Goal: Find specific page/section: Find specific page/section

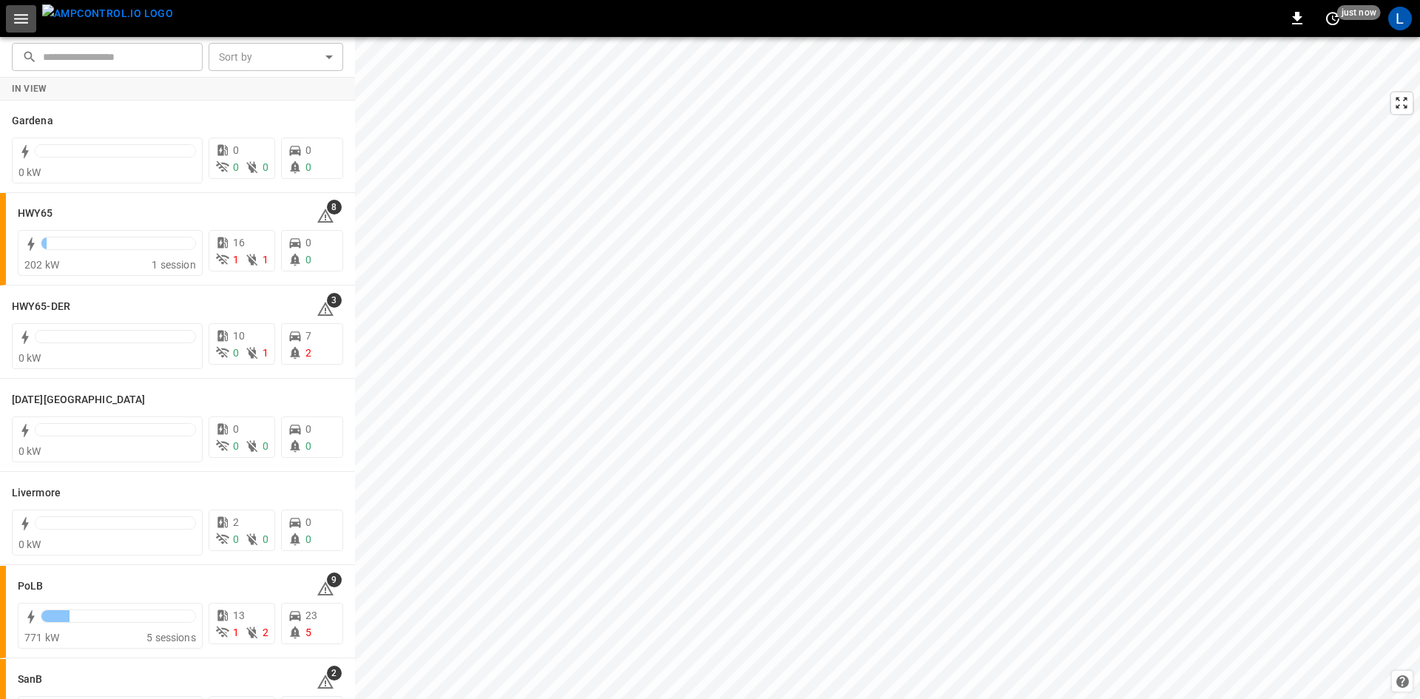
click at [21, 15] on icon "button" at bounding box center [21, 19] width 14 height 10
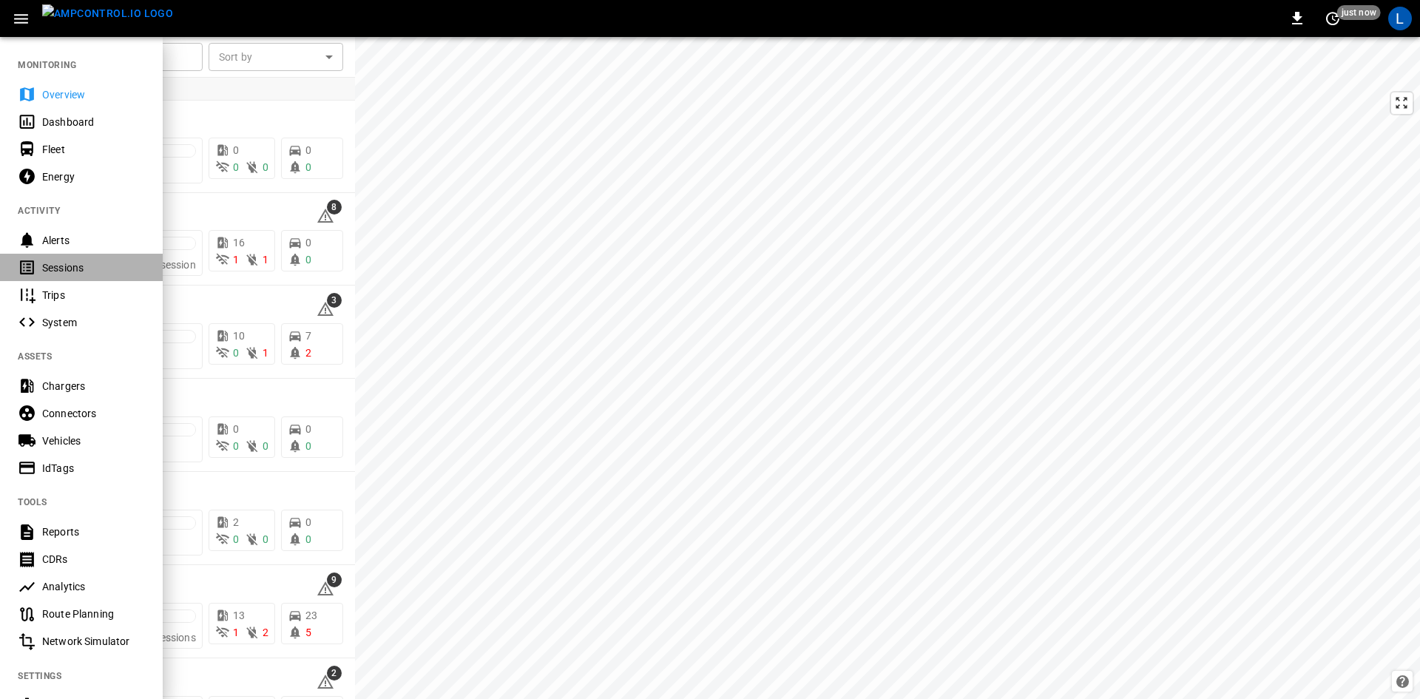
click at [61, 268] on div "Sessions" at bounding box center [93, 267] width 103 height 15
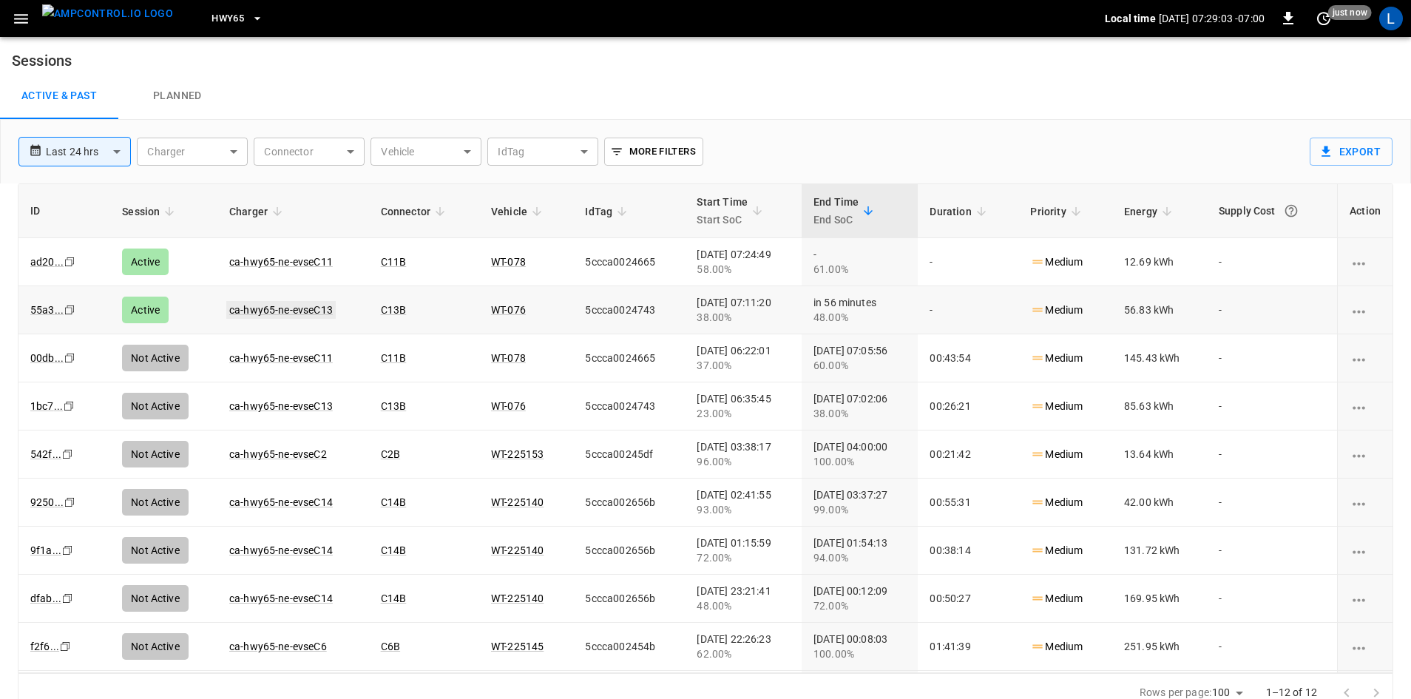
click at [280, 306] on link "ca-hwy65-ne-evseC13" at bounding box center [280, 310] width 109 height 18
click at [284, 263] on link "ca-hwy65-ne-evseC11" at bounding box center [280, 262] width 109 height 18
click at [292, 257] on link "ca-hwy65-ne-evseC11" at bounding box center [280, 262] width 109 height 18
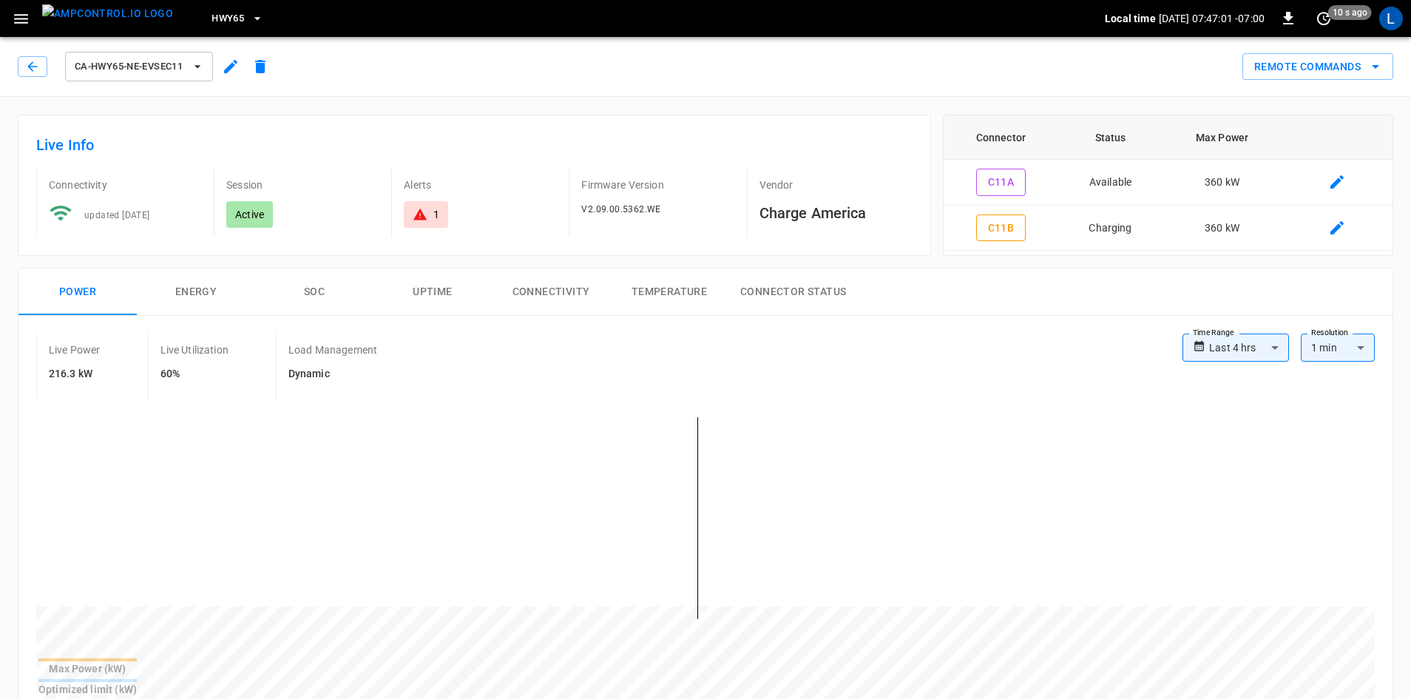
click at [29, 11] on icon "button" at bounding box center [21, 19] width 18 height 18
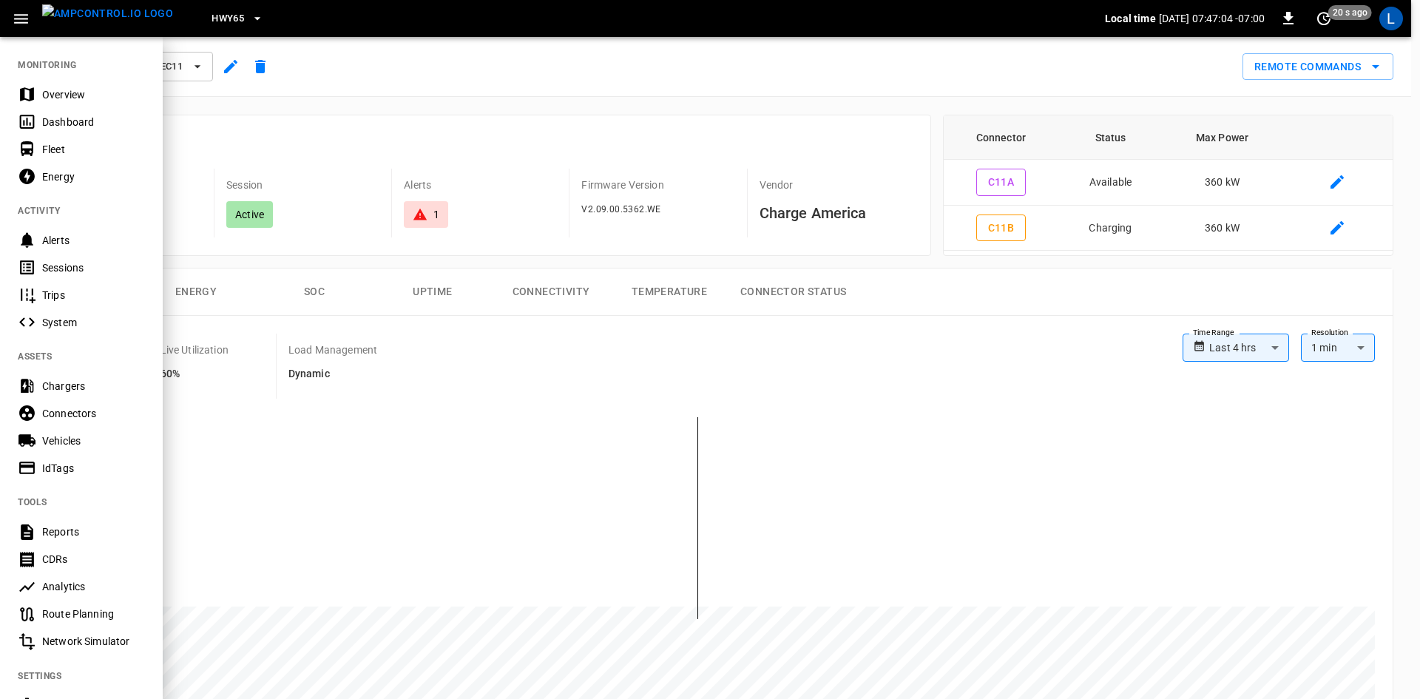
click at [76, 126] on div "Dashboard" at bounding box center [93, 122] width 103 height 15
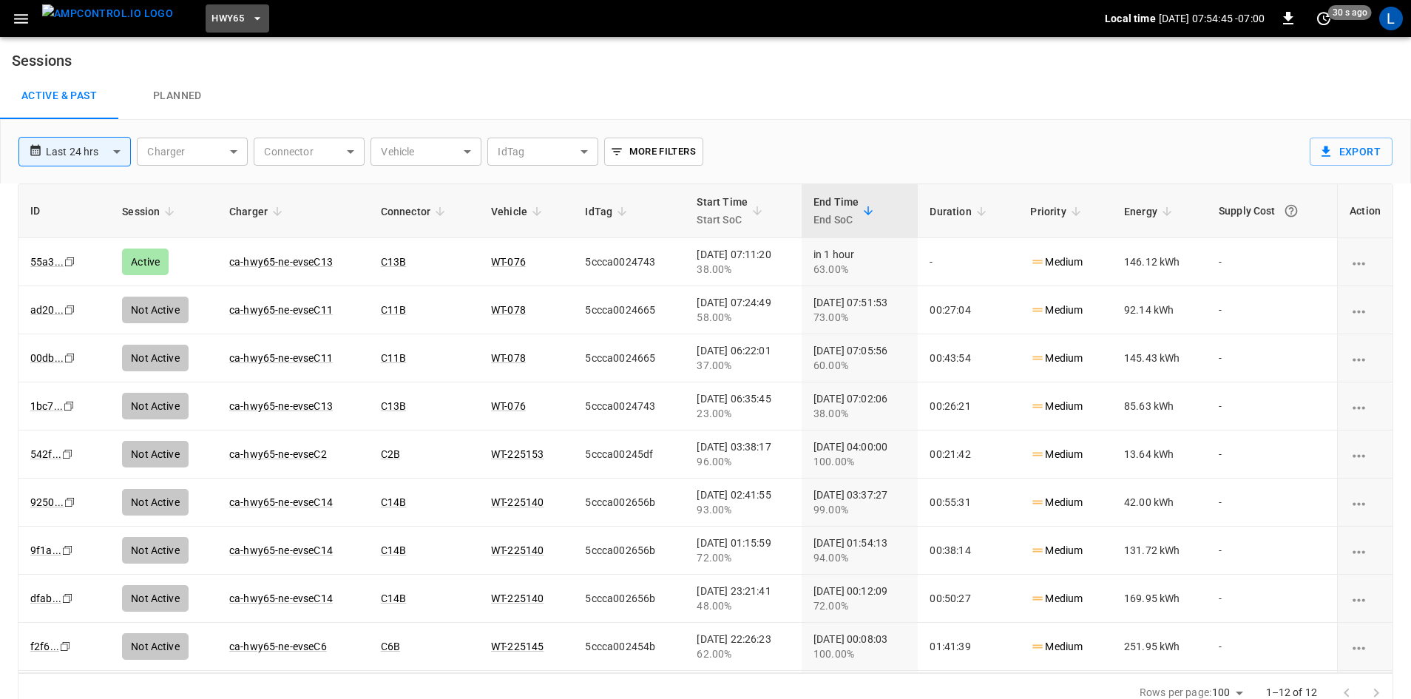
click at [218, 17] on button "HWY65" at bounding box center [238, 18] width 64 height 29
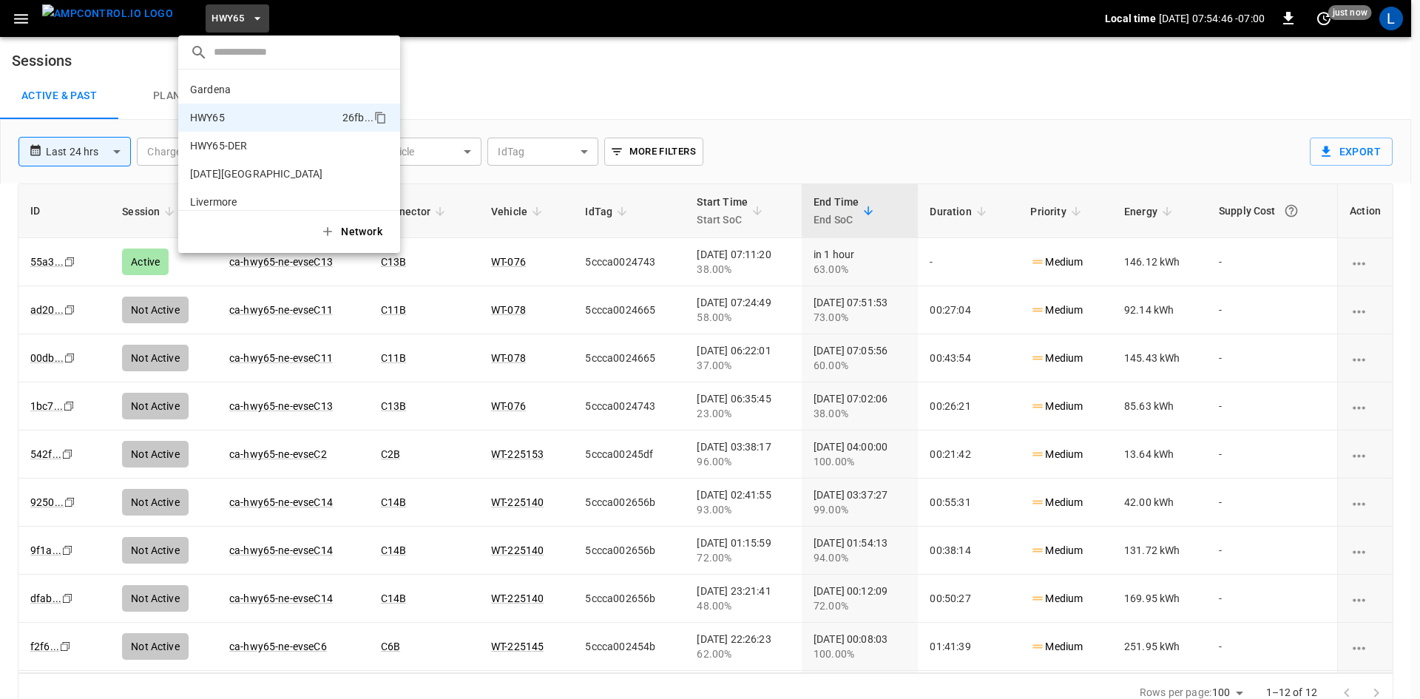
scroll to position [24, 0]
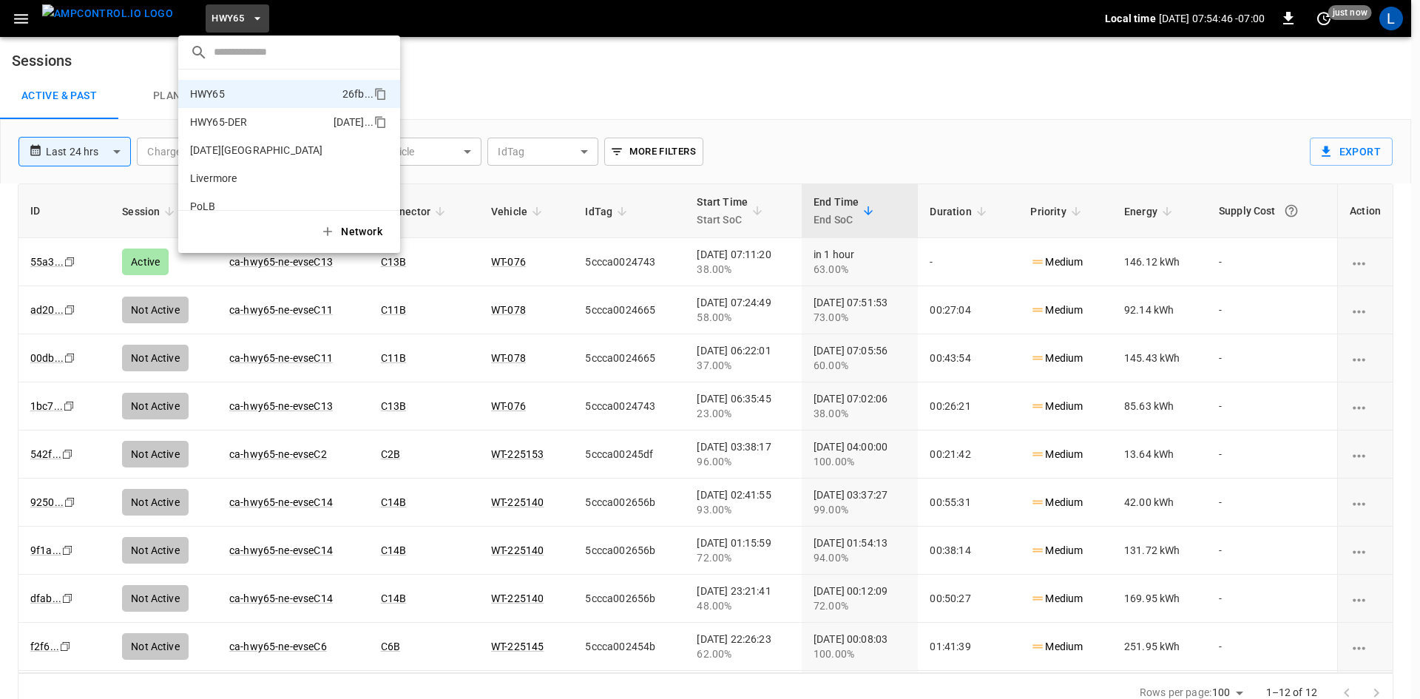
click at [261, 126] on p "HWY65-DER" at bounding box center [259, 122] width 138 height 15
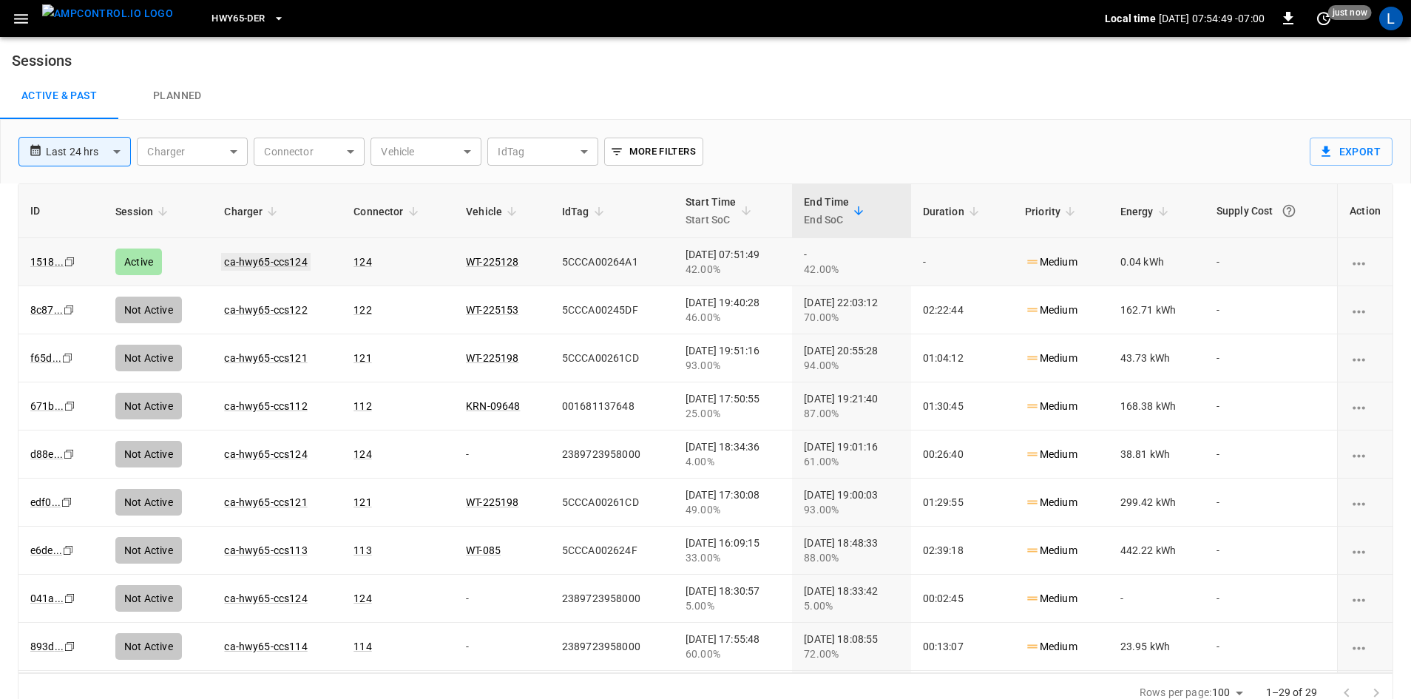
click at [282, 265] on link "ca-hwy65-ccs124" at bounding box center [265, 262] width 89 height 18
click at [211, 16] on span "HWY65-DER" at bounding box center [237, 18] width 53 height 17
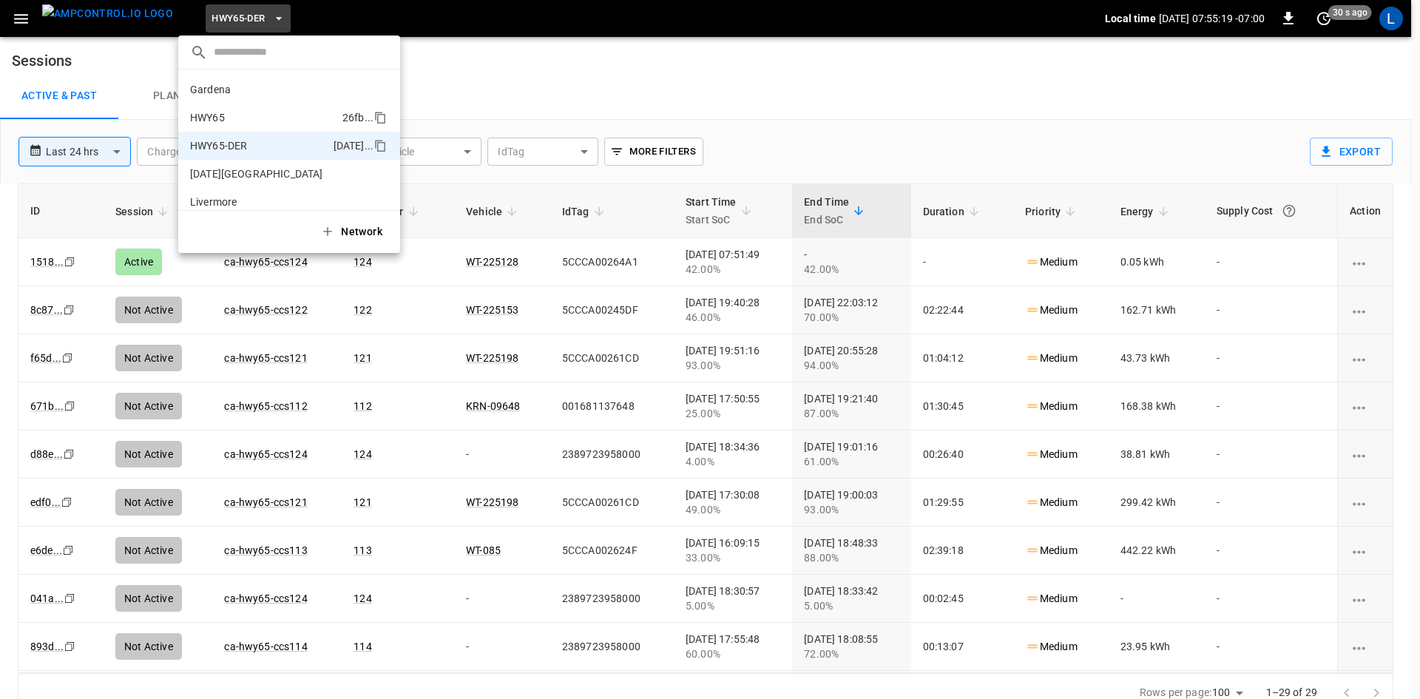
click at [300, 121] on p "HWY65" at bounding box center [263, 117] width 146 height 15
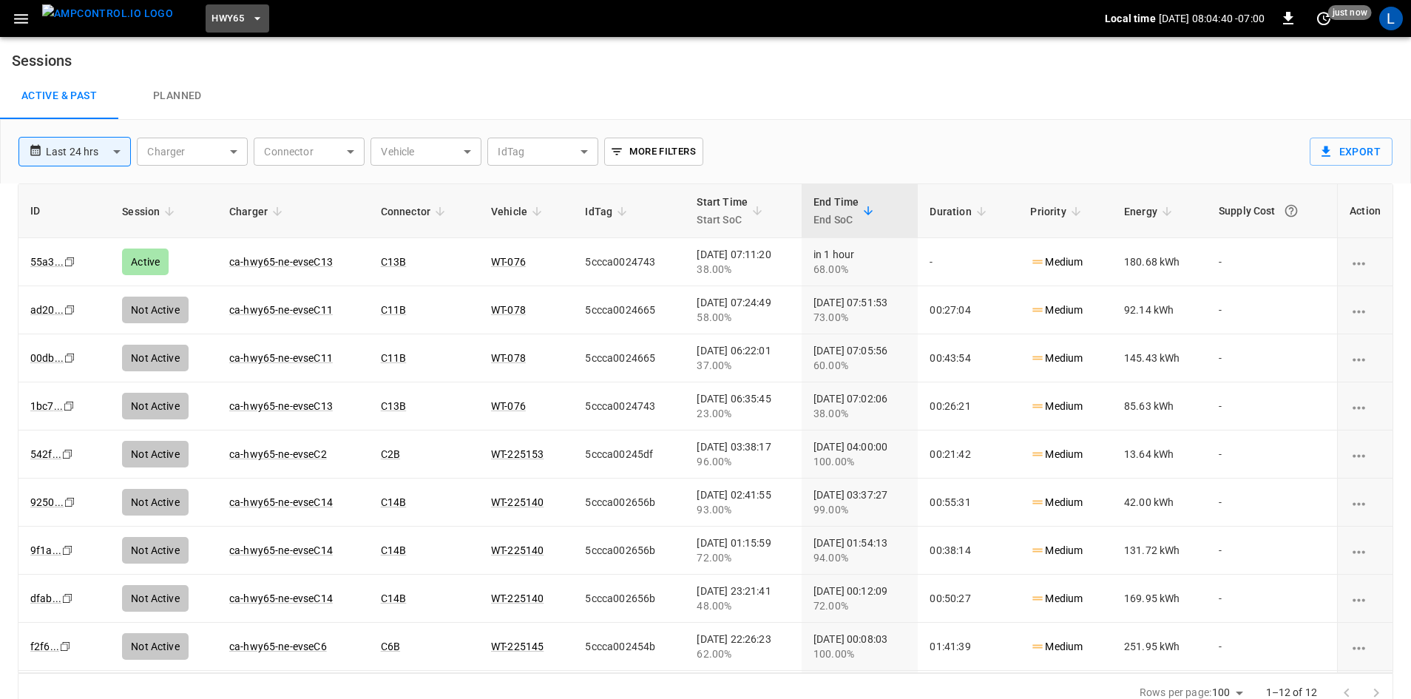
click at [211, 18] on span "HWY65" at bounding box center [227, 18] width 33 height 17
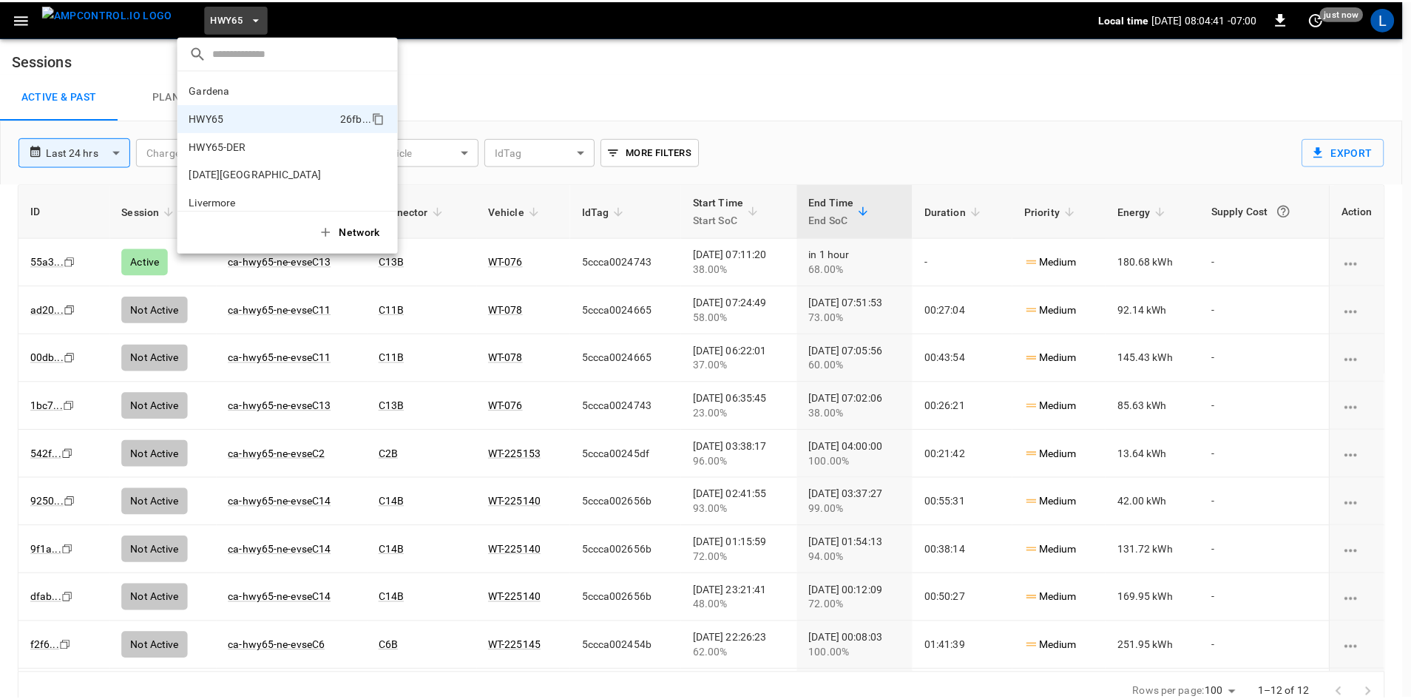
scroll to position [24, 0]
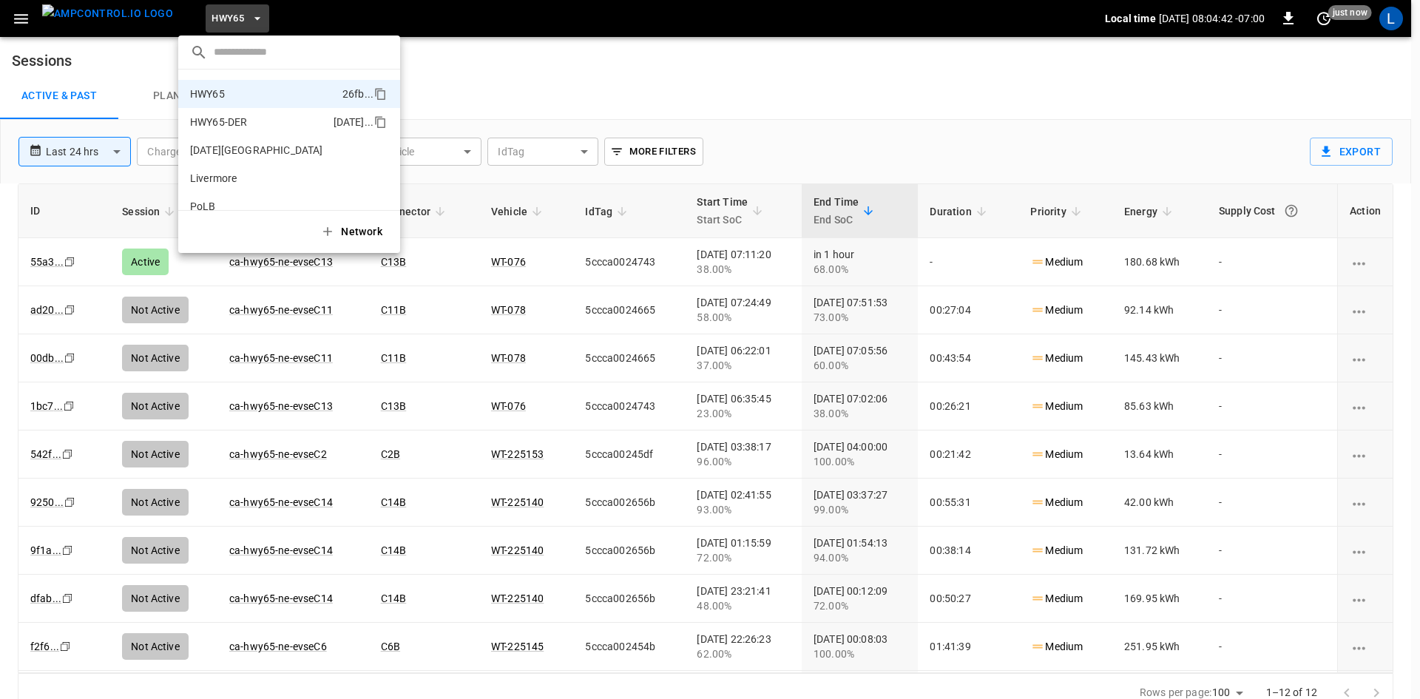
click at [260, 125] on p "HWY65-DER" at bounding box center [259, 122] width 138 height 15
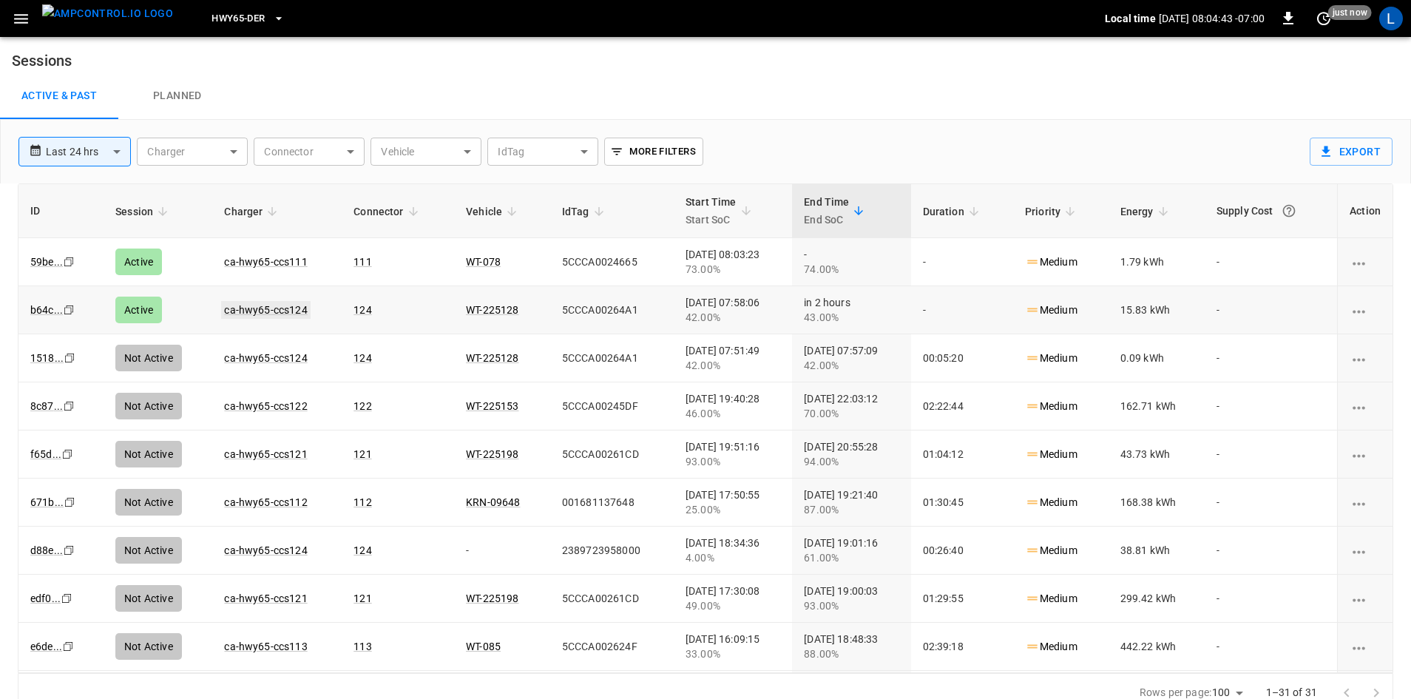
click at [280, 308] on link "ca-hwy65-ccs124" at bounding box center [265, 310] width 89 height 18
click at [282, 260] on link "ca-hwy65-ccs111" at bounding box center [265, 262] width 89 height 18
click at [279, 311] on link "ca-hwy65-ccs124" at bounding box center [265, 310] width 89 height 18
click at [121, 15] on img "menu" at bounding box center [107, 13] width 131 height 18
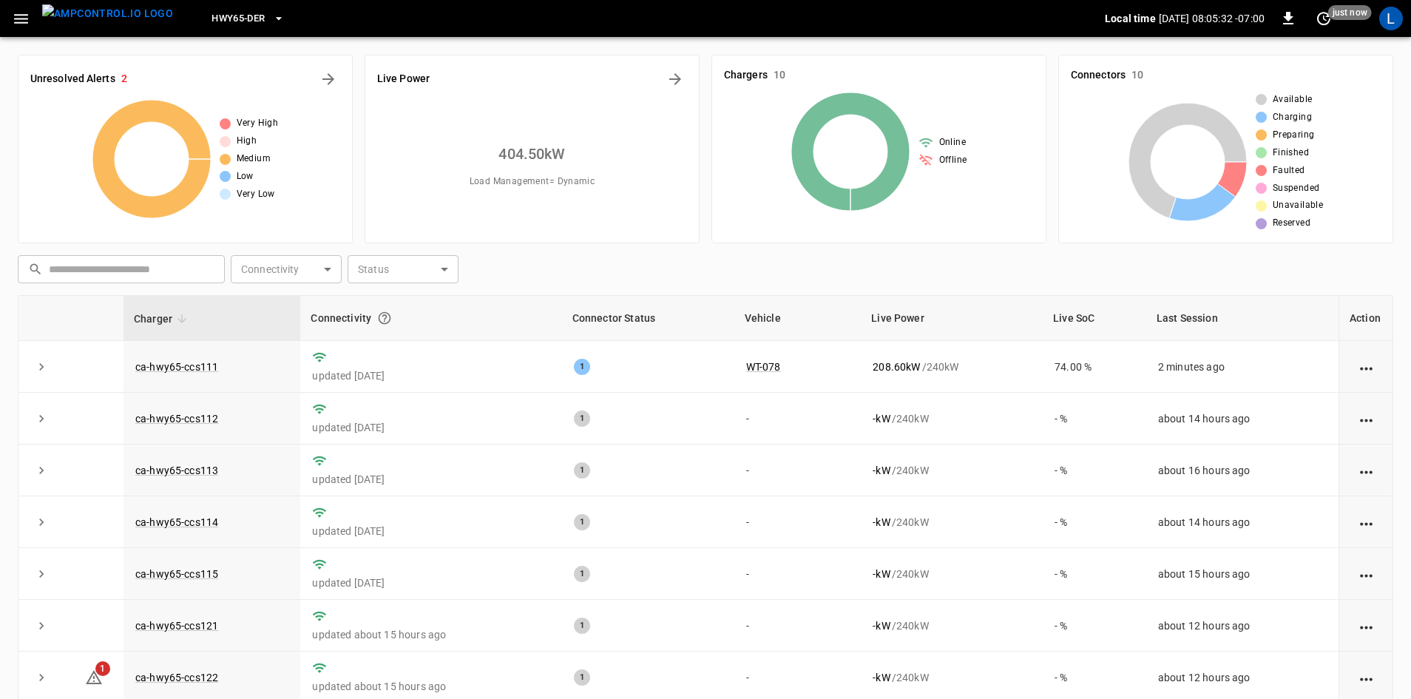
click at [88, 15] on img "menu" at bounding box center [107, 13] width 131 height 18
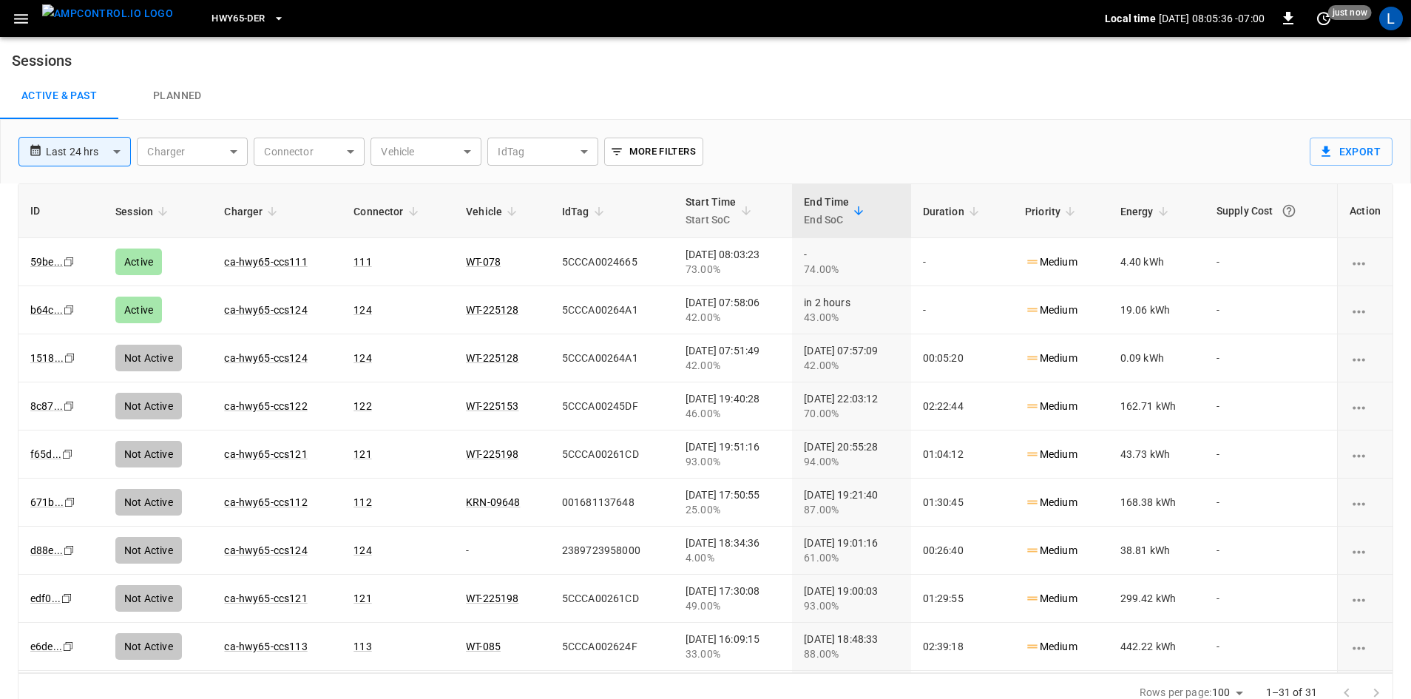
click at [124, 15] on img "menu" at bounding box center [107, 13] width 131 height 18
click at [21, 22] on icon "button" at bounding box center [21, 19] width 14 height 10
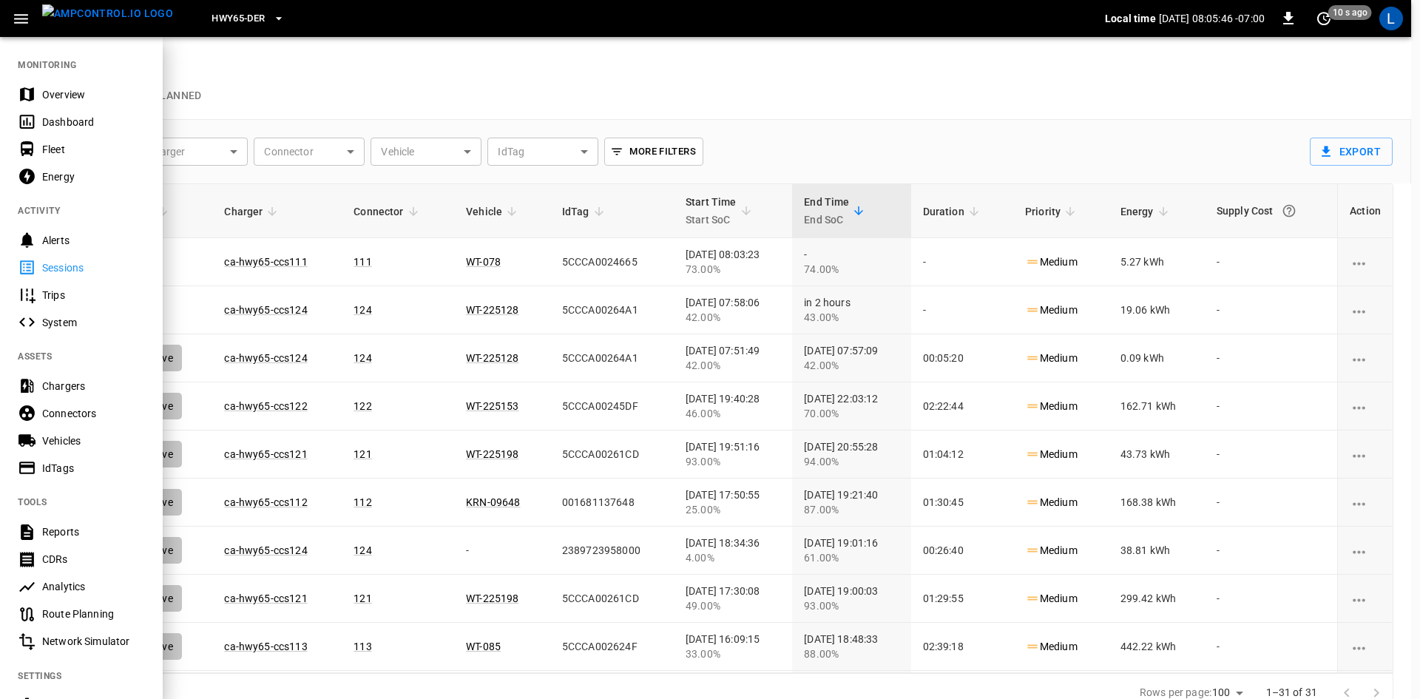
click at [84, 123] on div "Dashboard" at bounding box center [93, 122] width 103 height 15
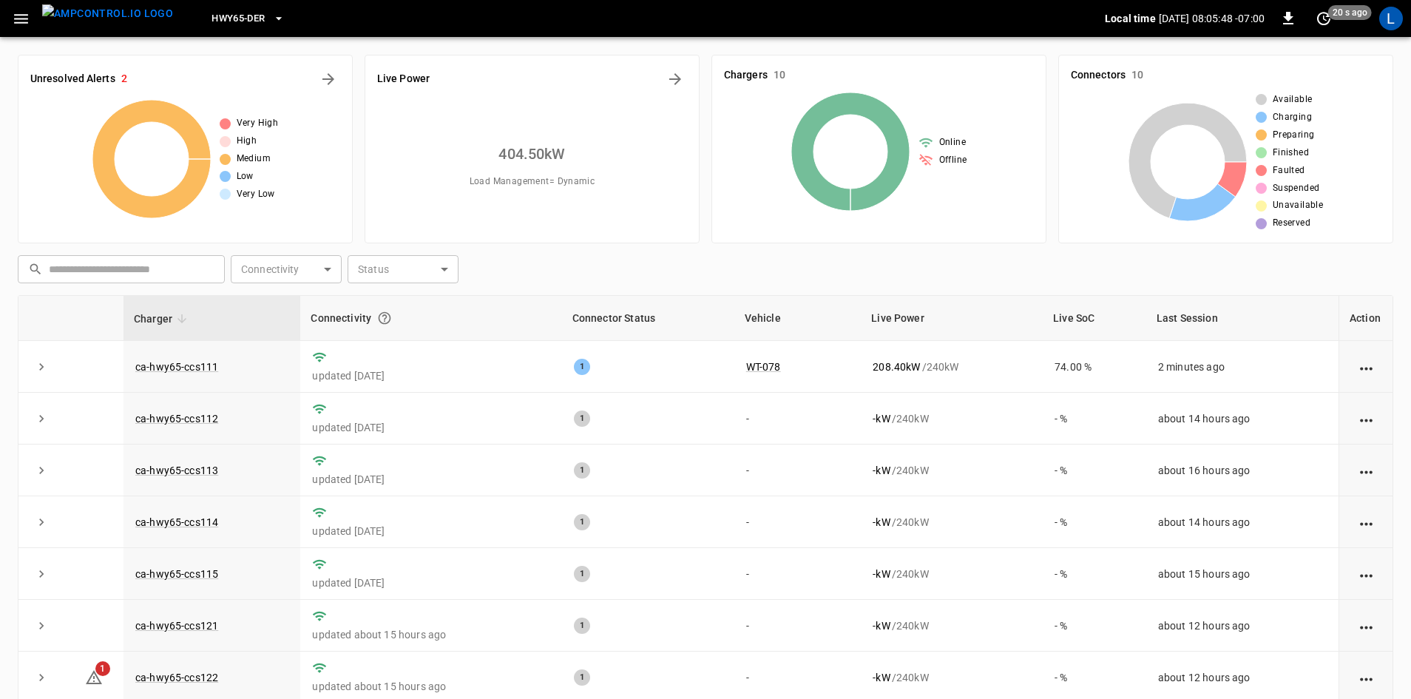
click at [565, 156] on h6 "404.50 kW" at bounding box center [531, 154] width 67 height 24
click at [679, 71] on icon "Energy Overview" at bounding box center [675, 79] width 18 height 18
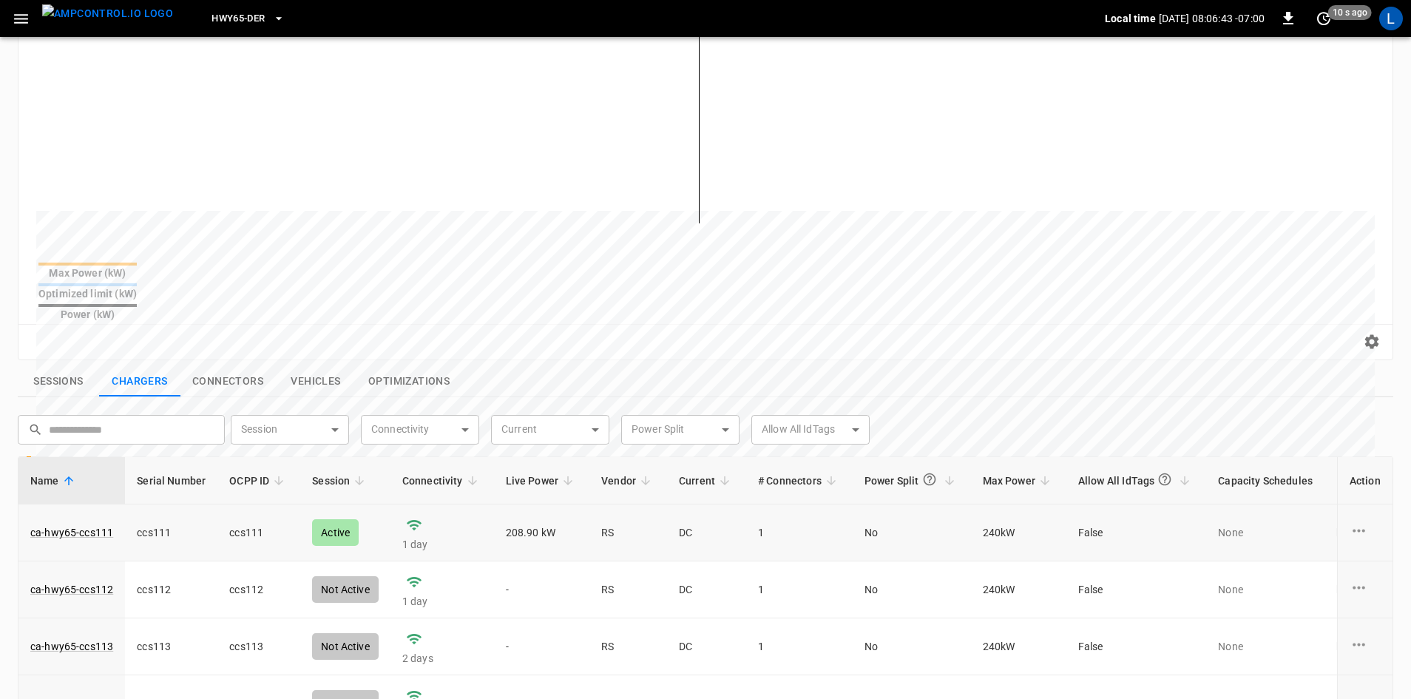
scroll to position [222, 0]
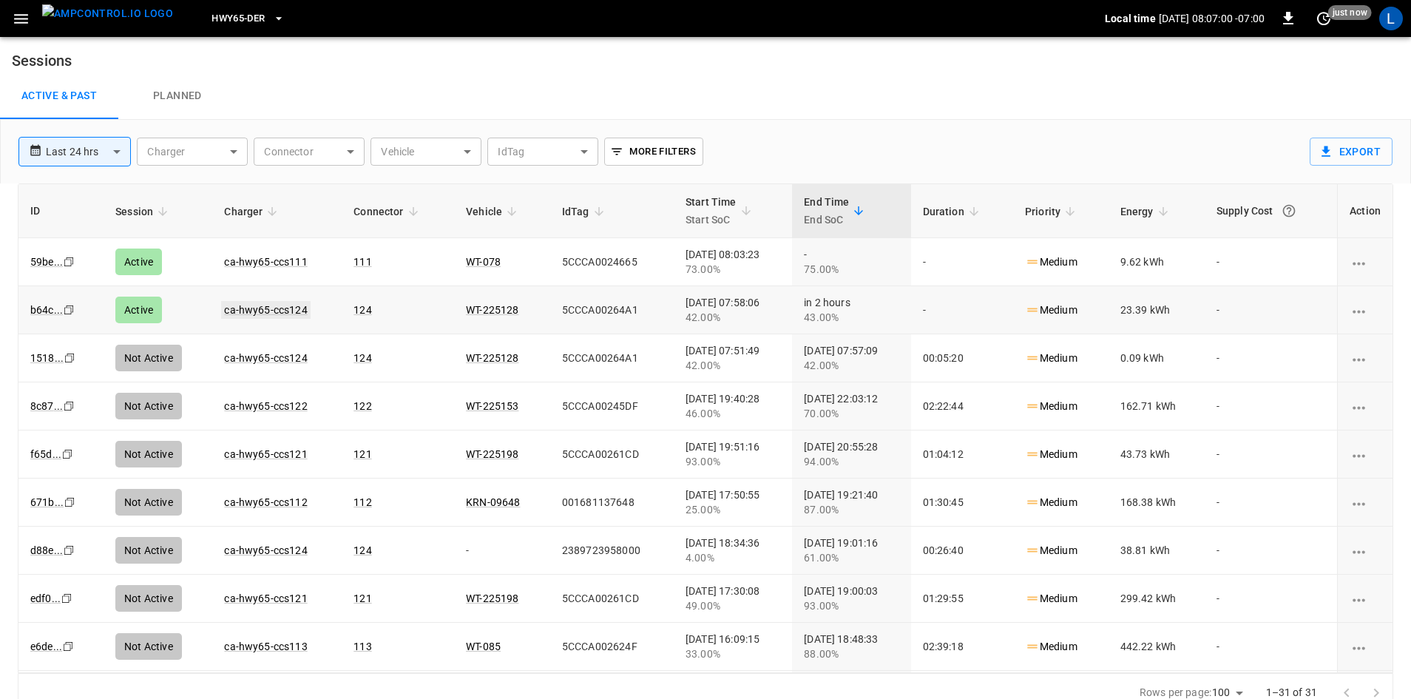
click at [265, 308] on link "ca-hwy65-ccs124" at bounding box center [265, 310] width 89 height 18
click at [274, 258] on link "ca-hwy65-ccs111" at bounding box center [265, 262] width 89 height 18
click at [233, 21] on span "HWY65-DER" at bounding box center [237, 18] width 53 height 17
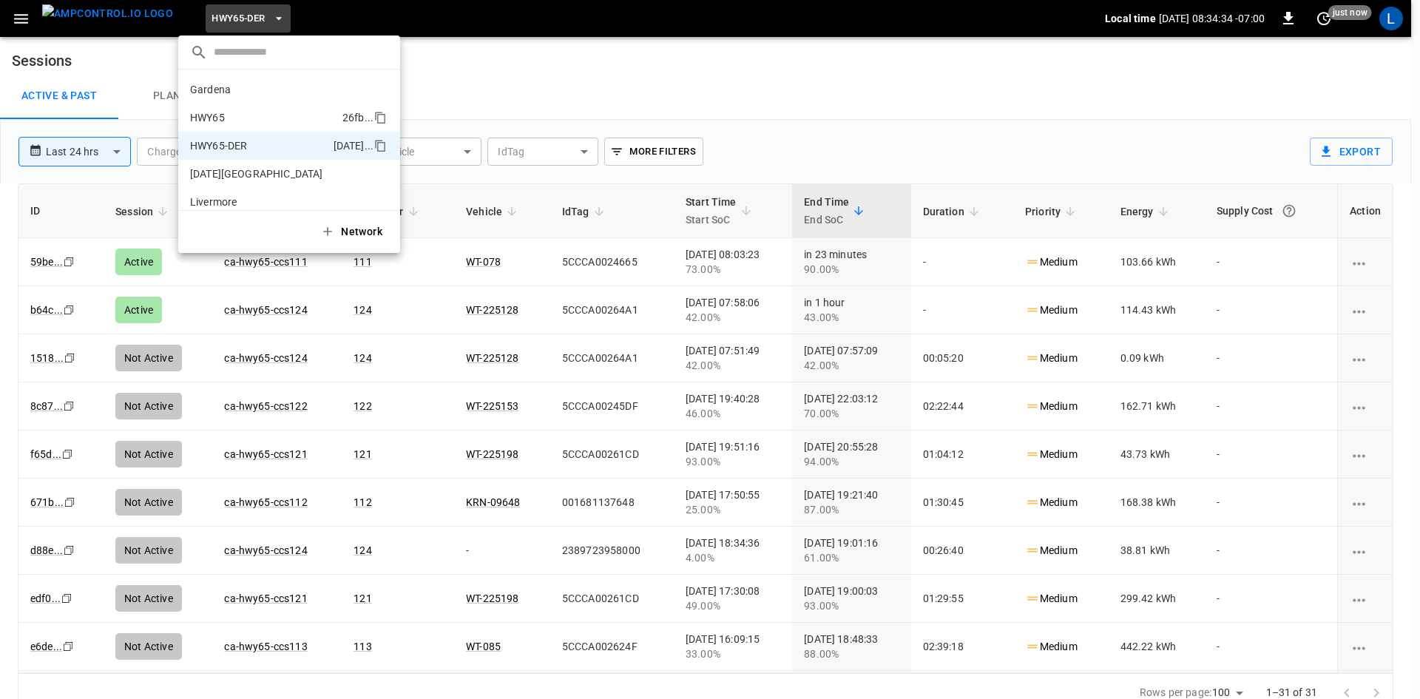
click at [241, 119] on p "HWY65" at bounding box center [263, 117] width 146 height 15
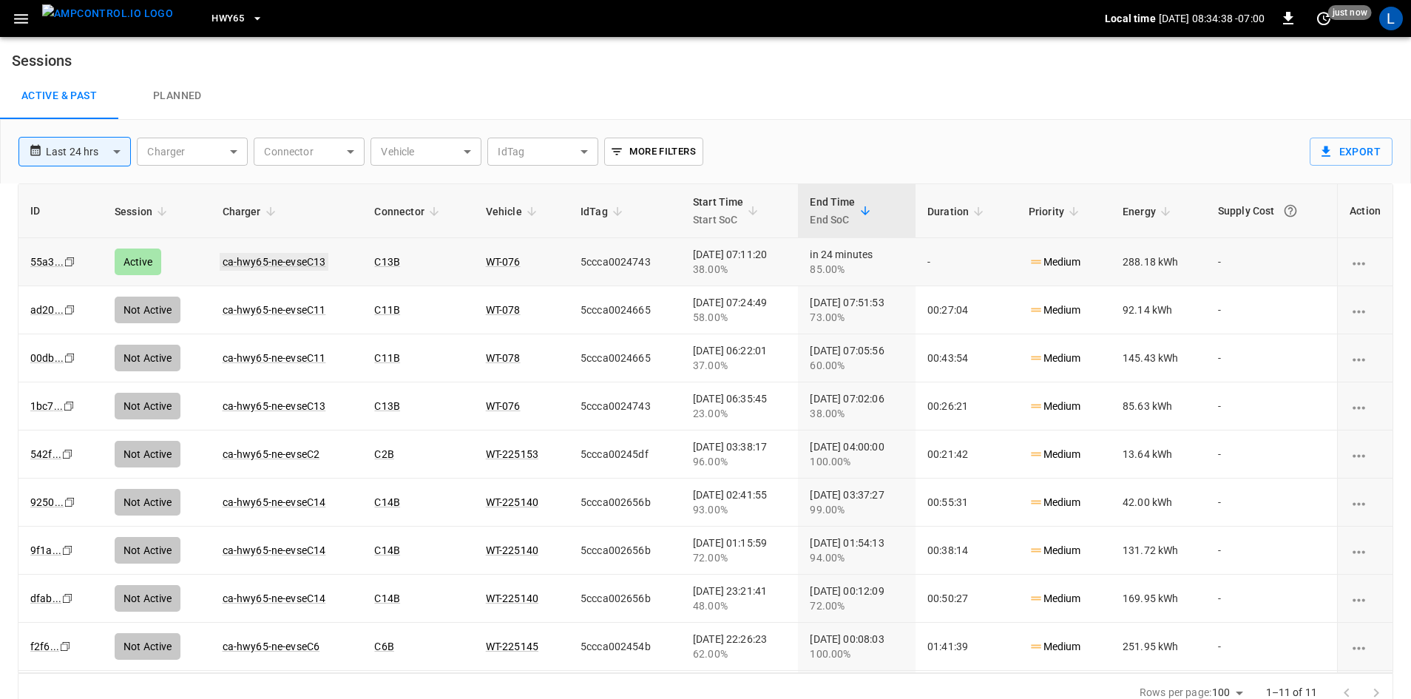
click at [258, 258] on link "ca-hwy65-ne-evseC13" at bounding box center [274, 262] width 109 height 18
click at [122, 20] on img "menu" at bounding box center [107, 13] width 131 height 18
